Goal: Task Accomplishment & Management: Manage account settings

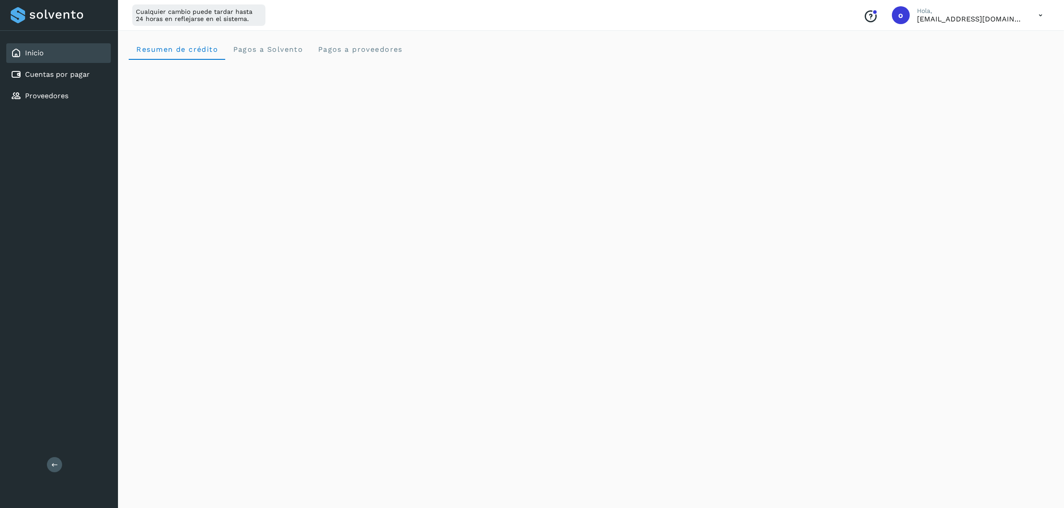
click at [79, 83] on div "Inicio Cuentas por pagar Proveedores" at bounding box center [59, 75] width 118 height 88
click at [79, 73] on link "Cuentas por pagar" at bounding box center [57, 74] width 65 height 8
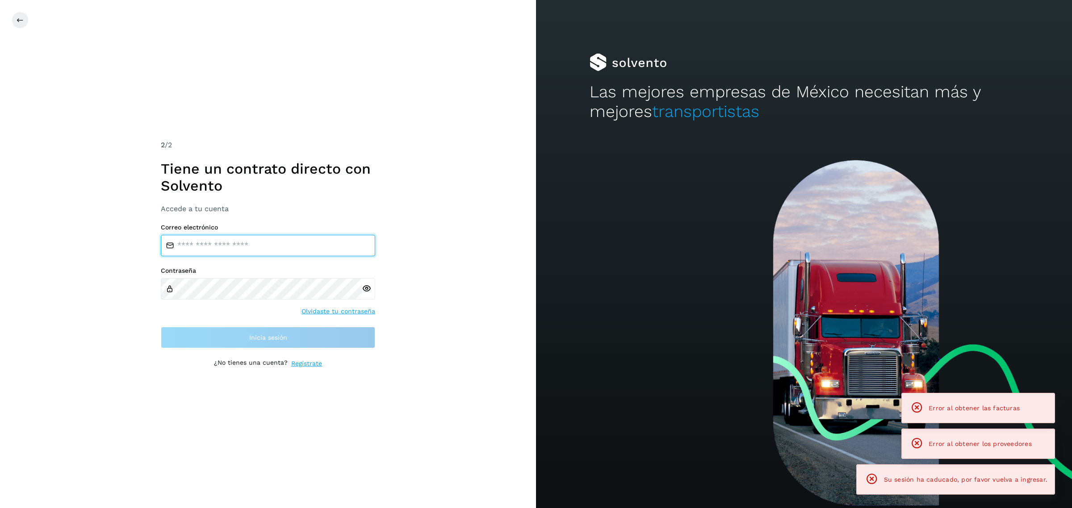
type input "**********"
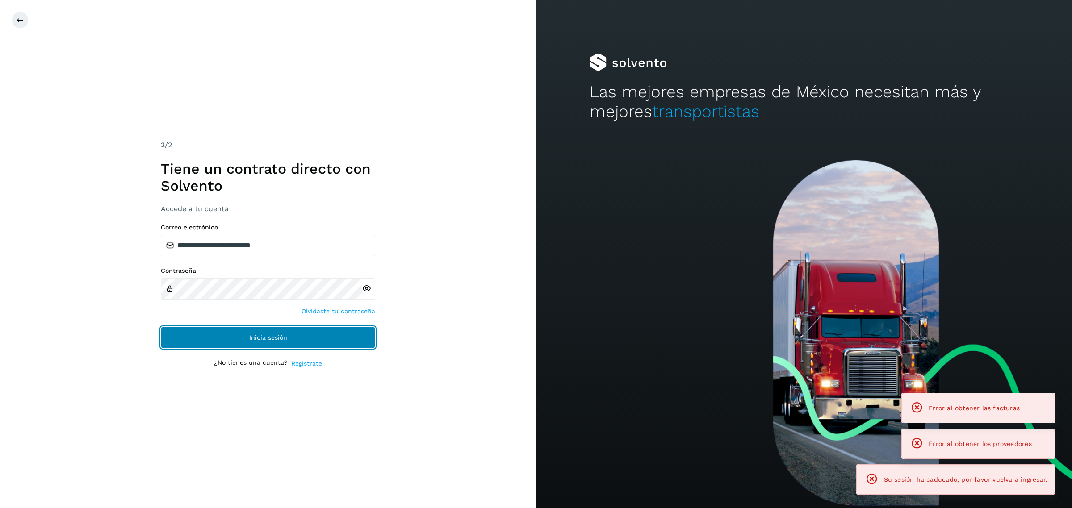
click at [275, 344] on button "Inicia sesión" at bounding box center [268, 337] width 214 height 21
